Goal: Transaction & Acquisition: Purchase product/service

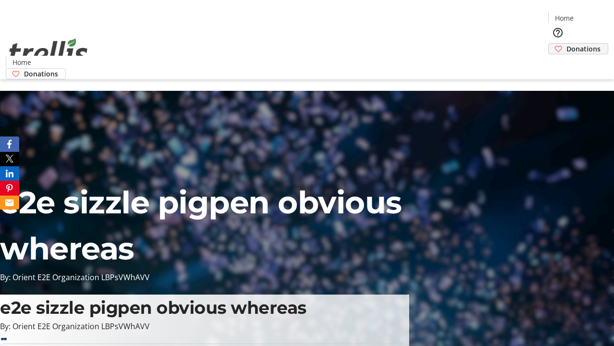
click at [567, 44] on span "Donations" at bounding box center [584, 49] width 34 height 10
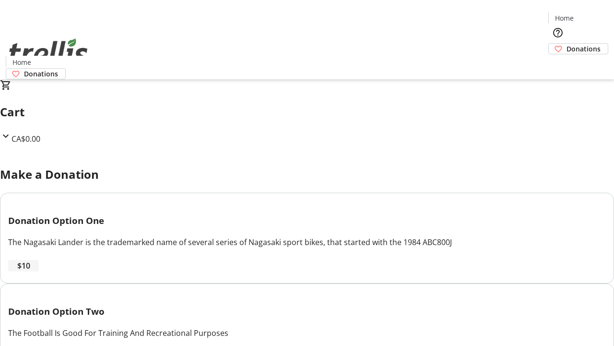
click at [30, 271] on span "$10" at bounding box center [23, 266] width 13 height 12
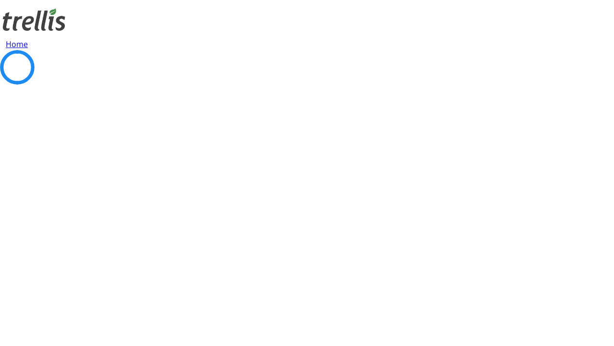
select select "CA"
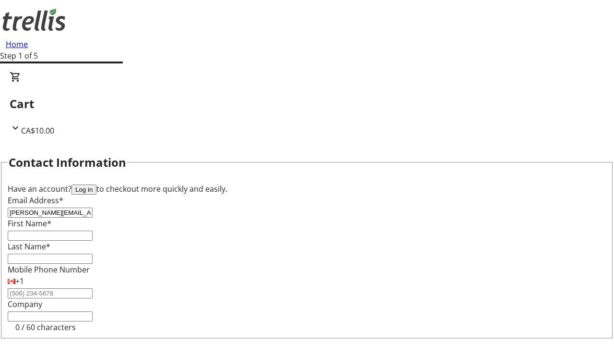
type input "[PERSON_NAME][EMAIL_ADDRESS][DOMAIN_NAME]"
type input "[PERSON_NAME]"
type input "[STREET_ADDRESS][PERSON_NAME]"
type input "Kelowna"
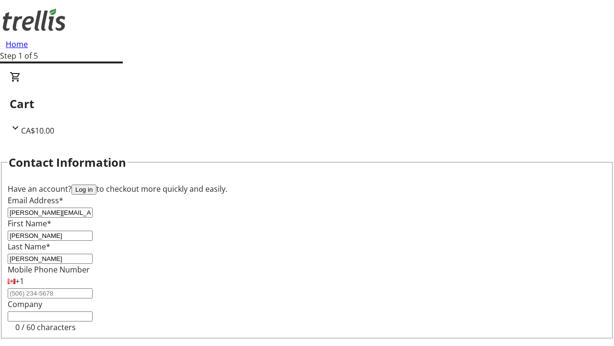
select select "BC"
type input "Kelowna"
type input "V1Y 0C2"
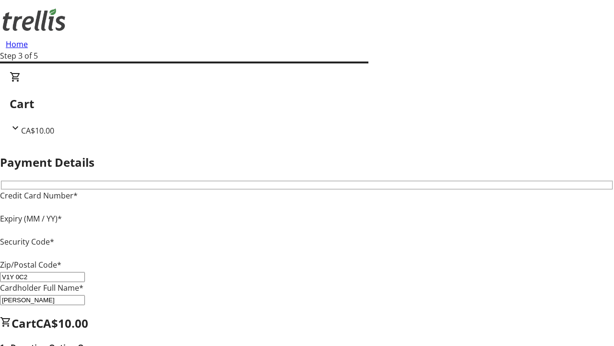
type input "V1Y 0C2"
